Goal: Transaction & Acquisition: Purchase product/service

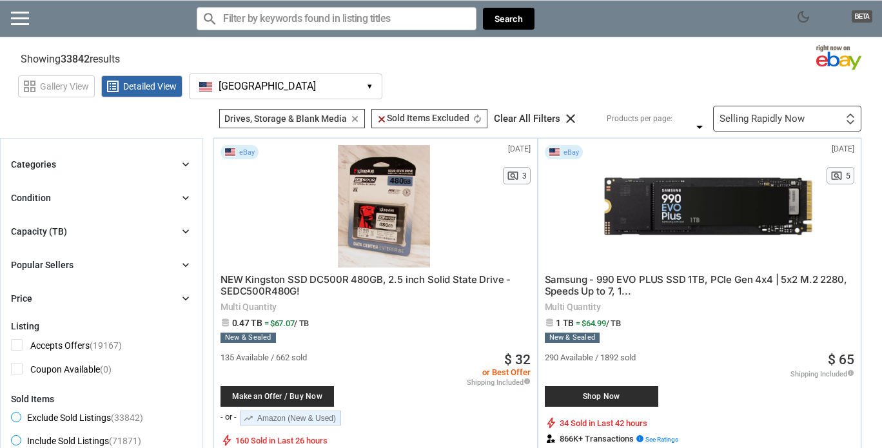
click at [77, 230] on div "Capacity (TB) chevron_right" at bounding box center [101, 231] width 181 height 15
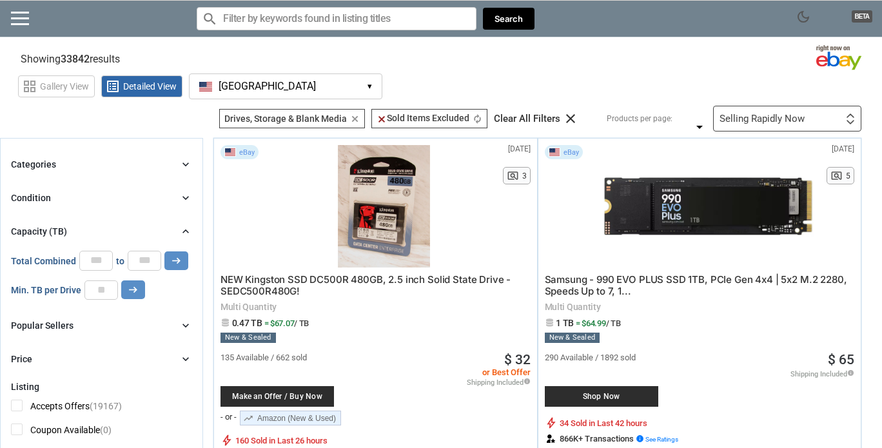
click at [108, 157] on div "Categories chevron_right" at bounding box center [101, 164] width 181 height 15
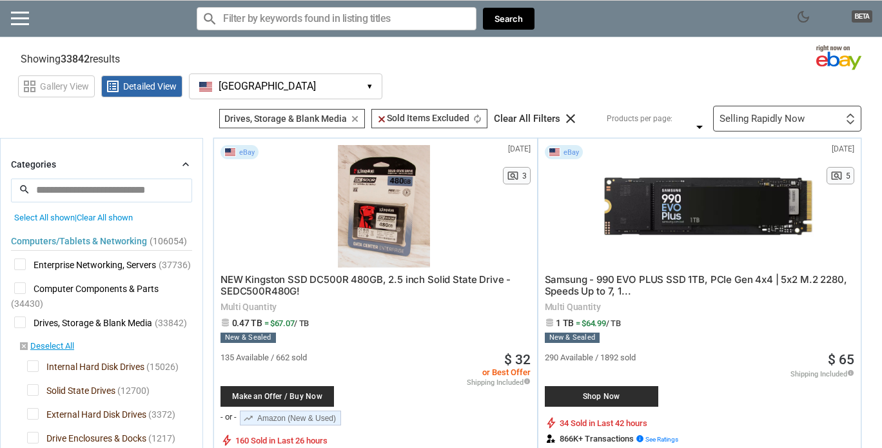
click at [108, 157] on div "Categories chevron_right" at bounding box center [101, 164] width 181 height 15
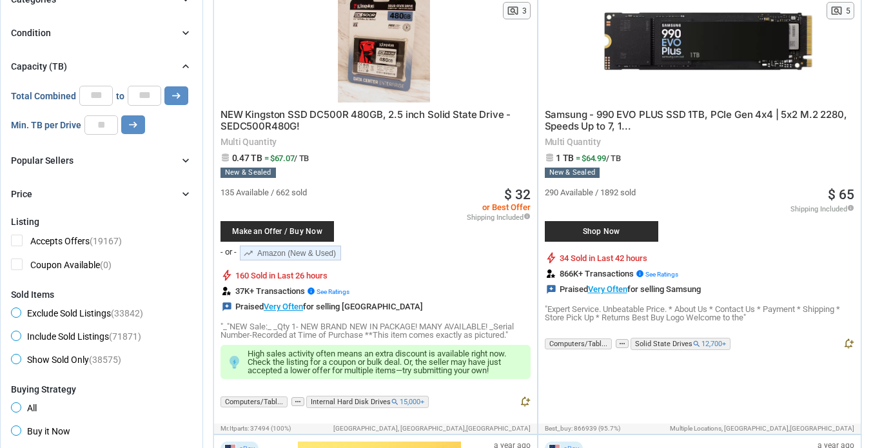
scroll to position [170, 0]
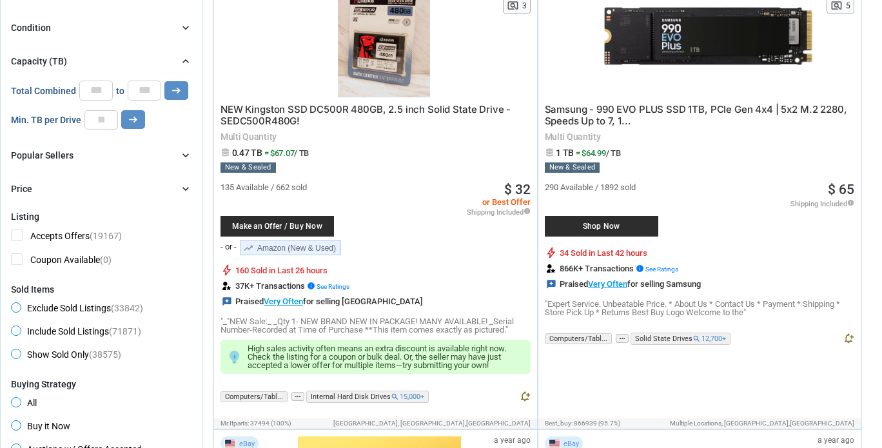
click at [95, 153] on div "Popular Sellers chevron_right" at bounding box center [101, 155] width 181 height 15
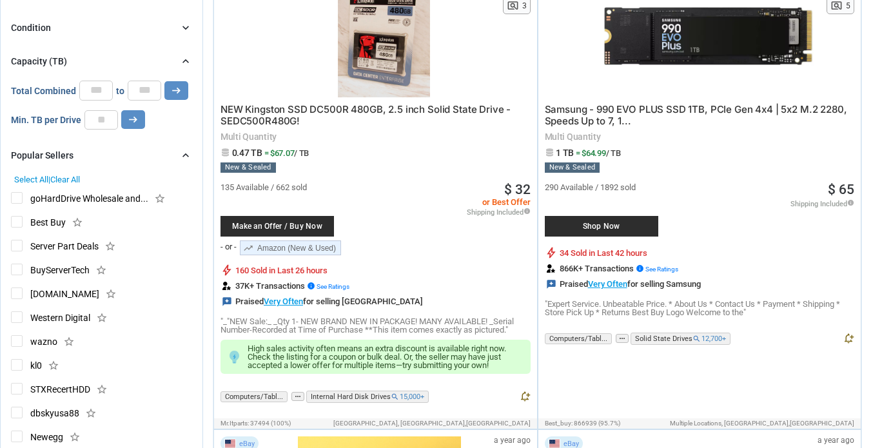
click at [95, 153] on div "Popular Sellers chevron_right" at bounding box center [101, 155] width 181 height 15
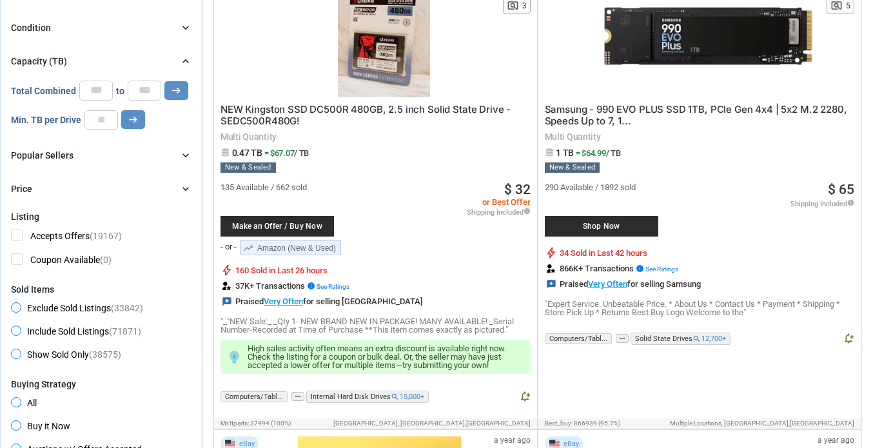
scroll to position [221, 0]
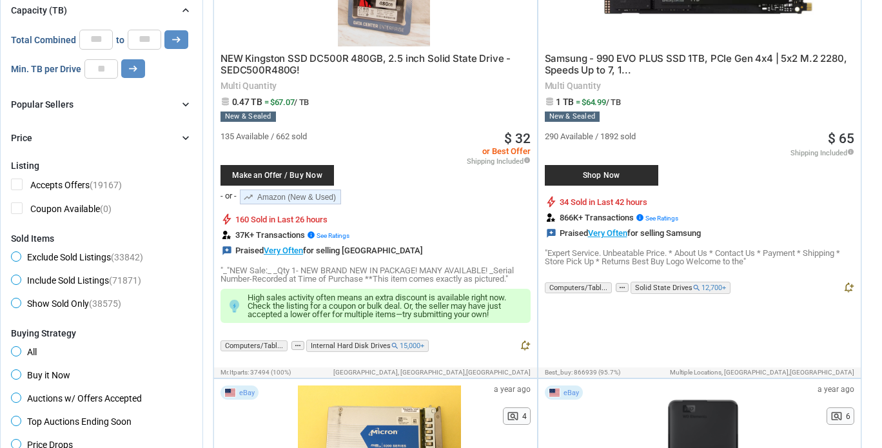
click at [90, 136] on div "Price chevron_right" at bounding box center [101, 137] width 181 height 15
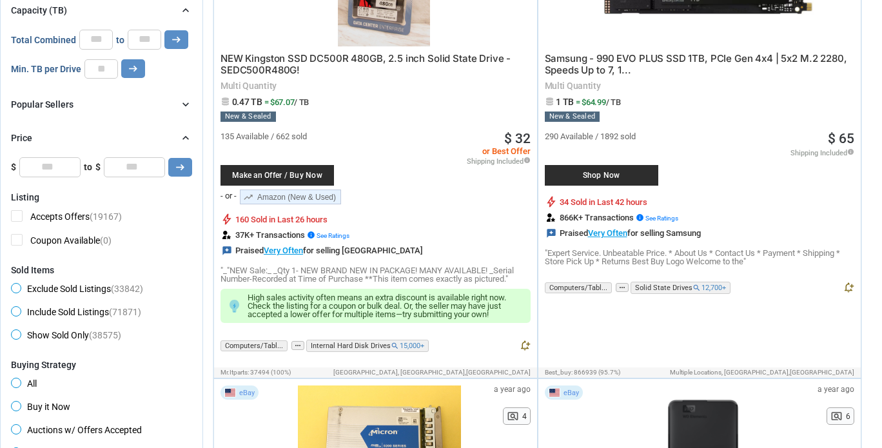
click at [90, 136] on div "Price chevron_right" at bounding box center [101, 137] width 181 height 15
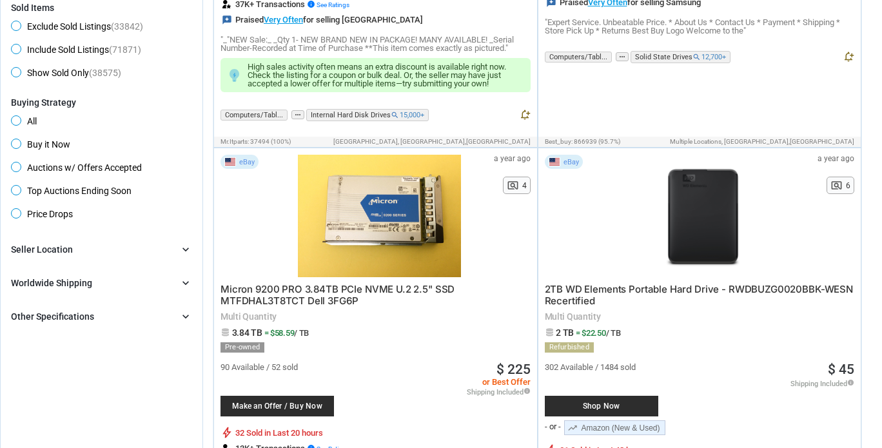
scroll to position [555, 0]
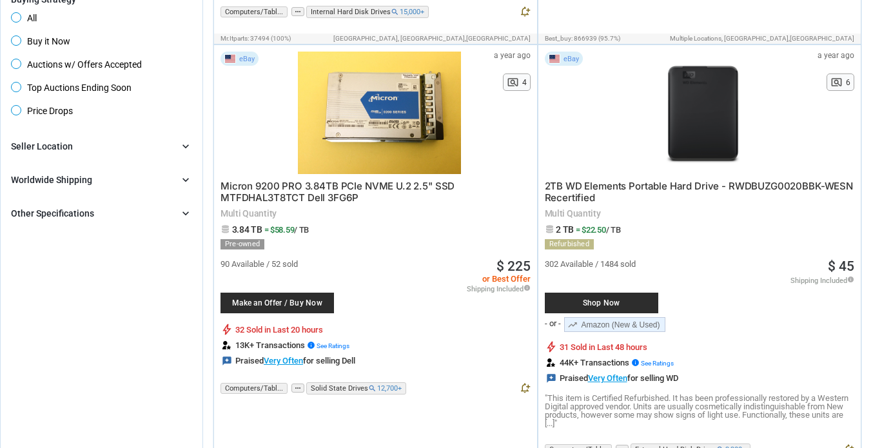
click at [81, 217] on div "Other Specifications" at bounding box center [52, 213] width 83 height 13
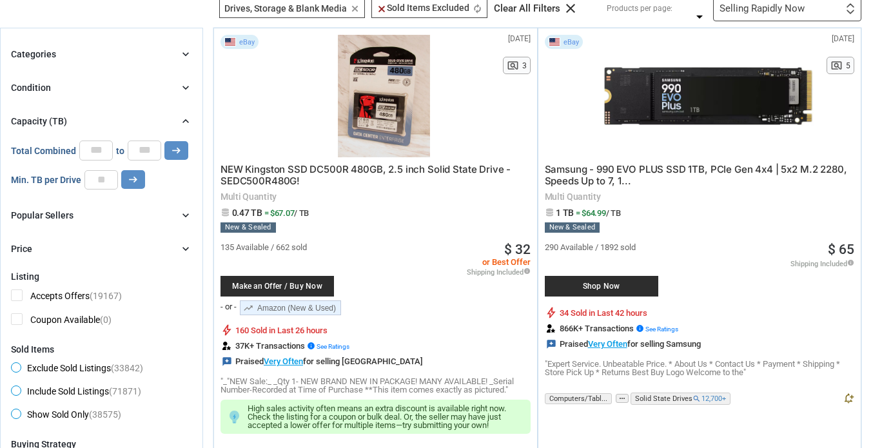
scroll to position [0, 0]
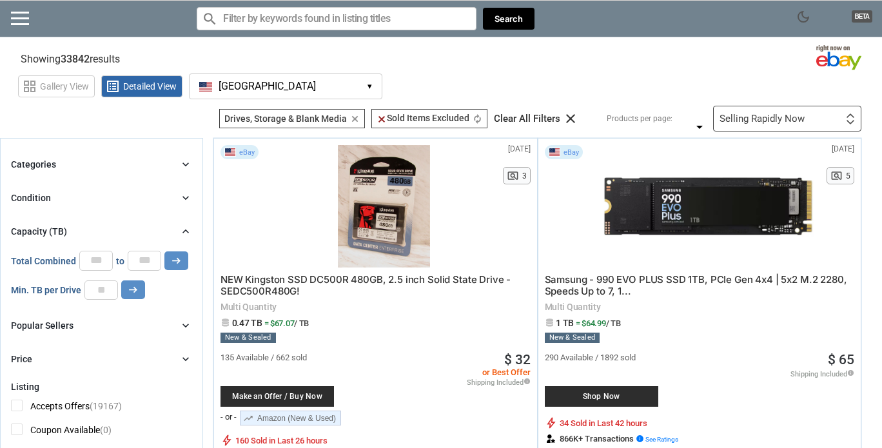
click at [79, 162] on div "Categories chevron_right" at bounding box center [101, 164] width 181 height 15
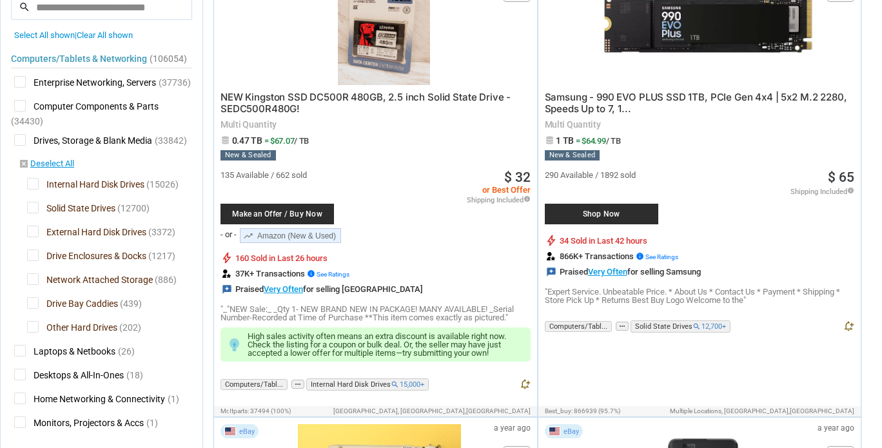
scroll to position [184, 0]
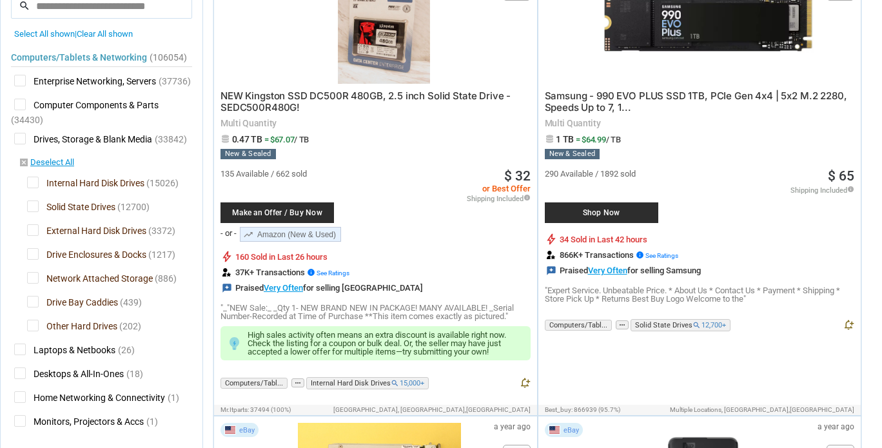
click at [32, 207] on span "Solid State Drives" at bounding box center [71, 209] width 88 height 16
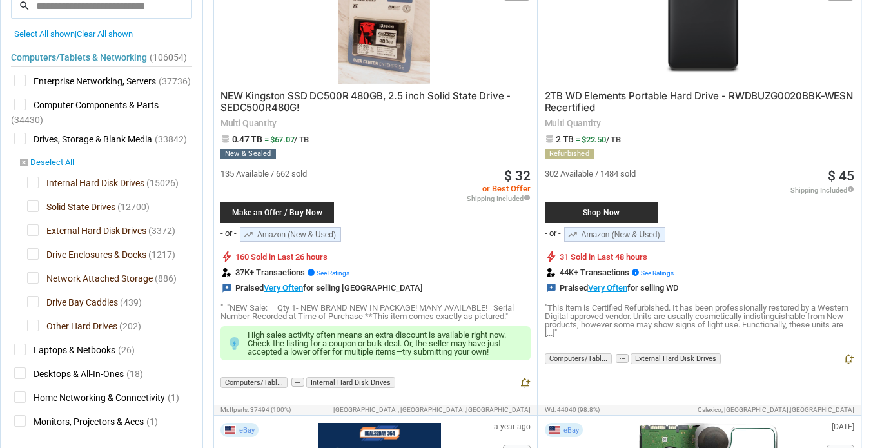
click at [34, 304] on span "Drive Bay Caddies" at bounding box center [72, 304] width 91 height 16
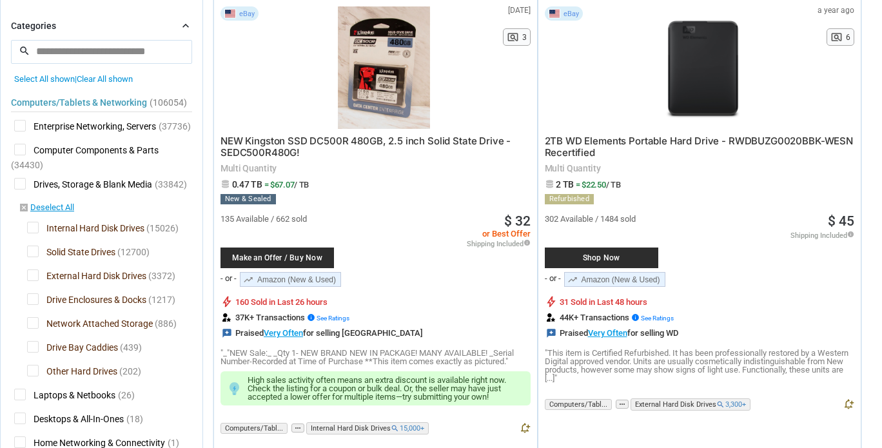
click at [34, 344] on span "Drive Bay Caddies" at bounding box center [72, 349] width 91 height 16
click at [36, 324] on span "Network Attached Storage" at bounding box center [90, 325] width 126 height 16
click at [31, 299] on span "Drive Enclosures & Docks" at bounding box center [86, 301] width 119 height 16
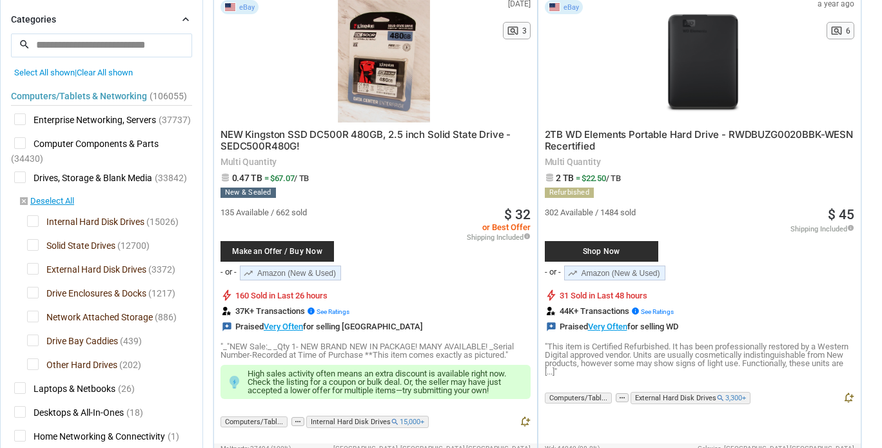
click at [33, 291] on span "Drive Enclosures & Docks" at bounding box center [86, 295] width 119 height 16
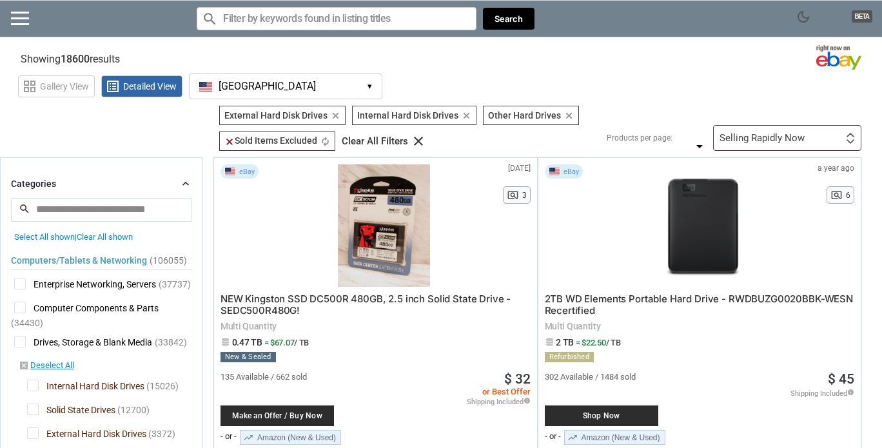
click at [155, 132] on section "See all types of deals we can find for you! All Listings All Deal Potentials AI…" at bounding box center [441, 128] width 882 height 45
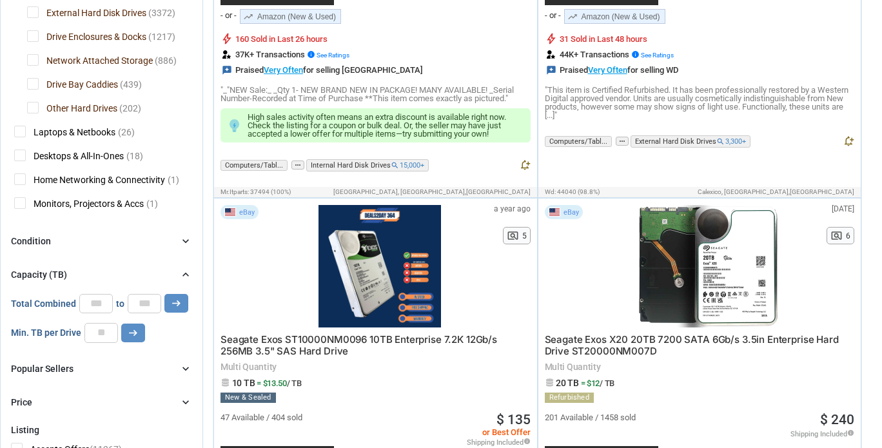
scroll to position [496, 0]
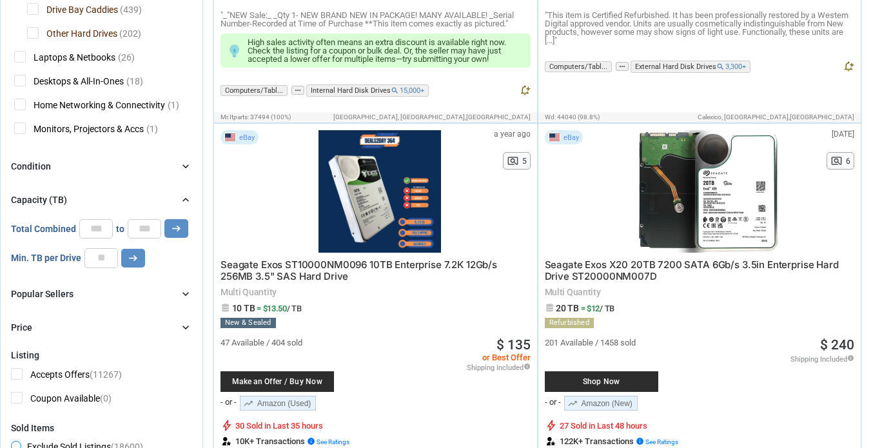
click at [124, 166] on div "Condition chevron_right" at bounding box center [101, 166] width 181 height 15
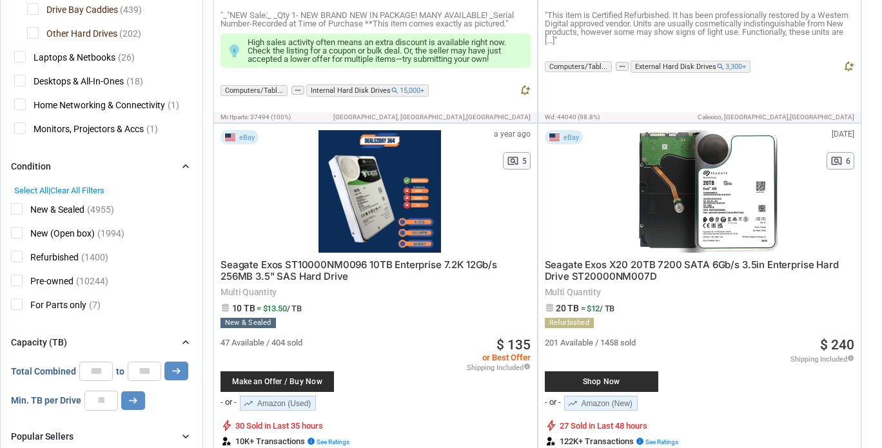
click at [142, 169] on div "Condition chevron_right" at bounding box center [101, 166] width 181 height 15
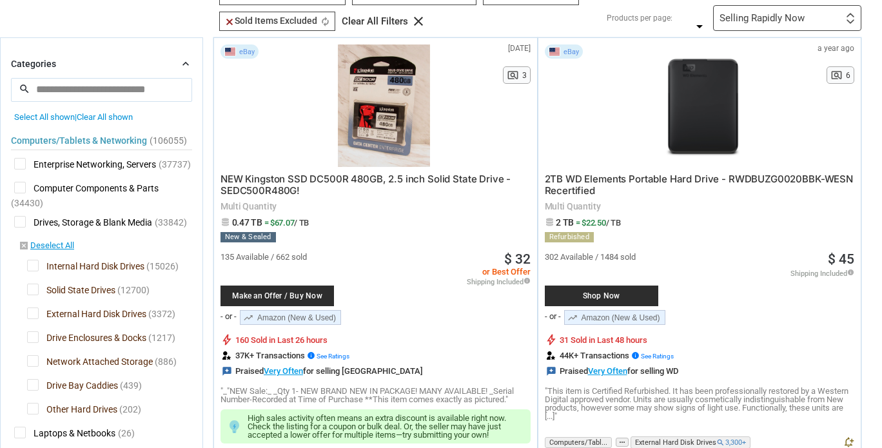
scroll to position [127, 0]
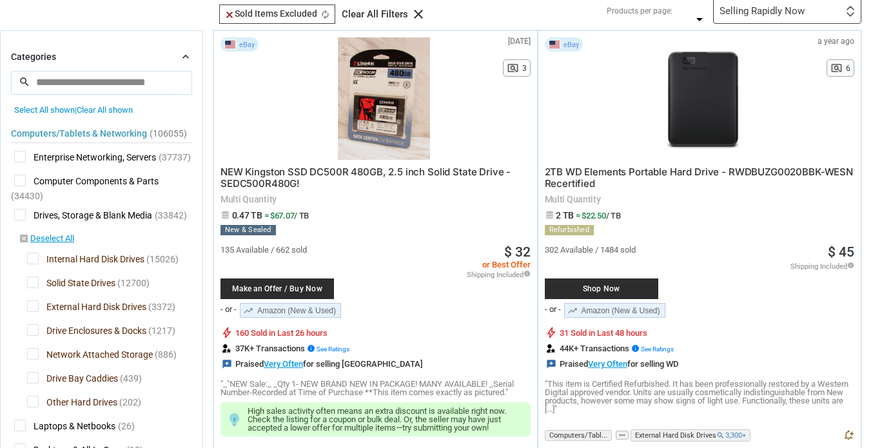
click at [178, 58] on div "Categories chevron_right" at bounding box center [101, 56] width 181 height 15
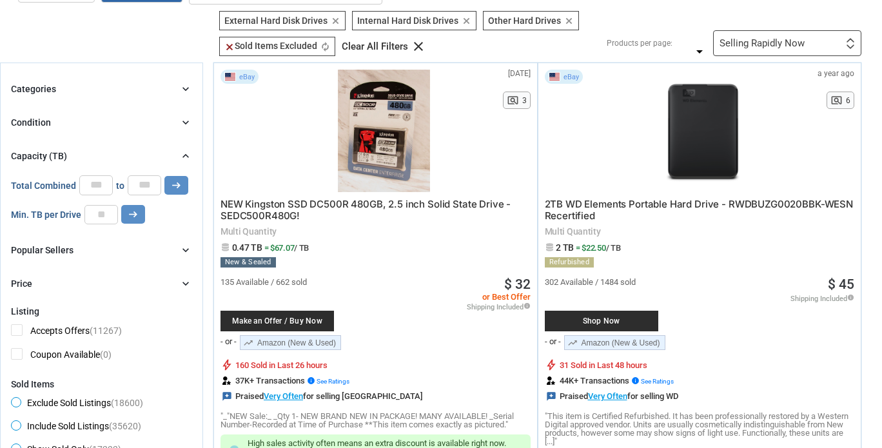
scroll to position [95, 0]
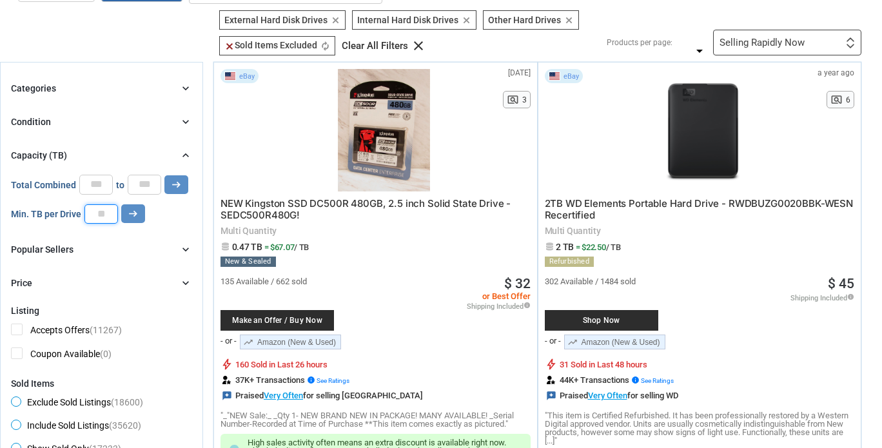
click at [103, 216] on input "number" at bounding box center [101, 213] width 34 height 19
type input "**"
click at [133, 211] on icon "arrow_right_alt" at bounding box center [133, 214] width 12 height 12
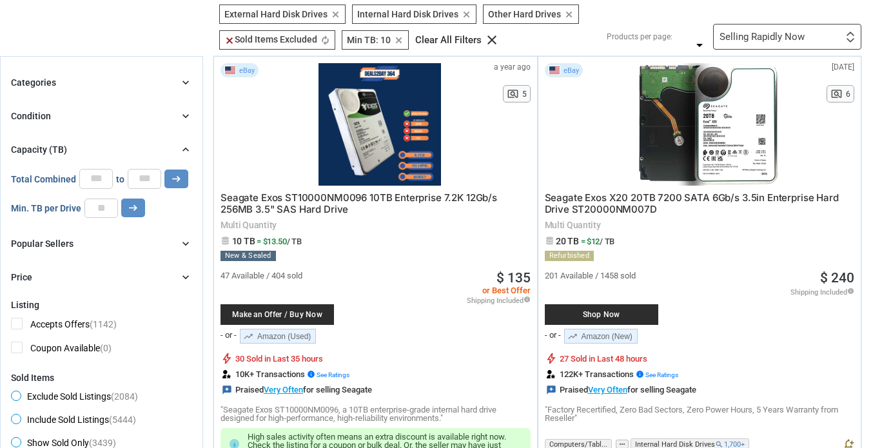
scroll to position [102, 0]
